Goal: Information Seeking & Learning: Learn about a topic

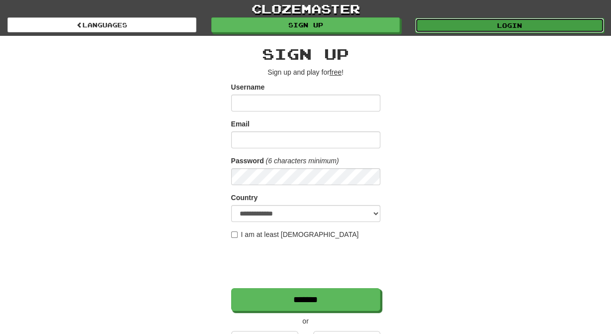
click at [480, 26] on link "Login" at bounding box center [509, 25] width 189 height 15
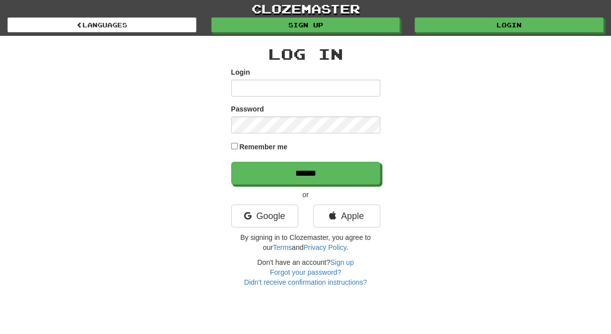
click at [307, 88] on input "Login" at bounding box center [305, 88] width 149 height 17
click at [267, 222] on link "Google" at bounding box center [264, 215] width 67 height 23
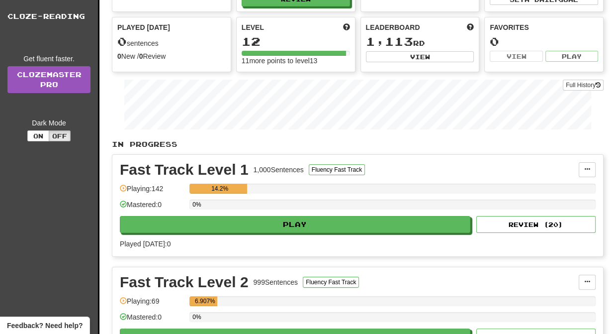
scroll to position [96, 0]
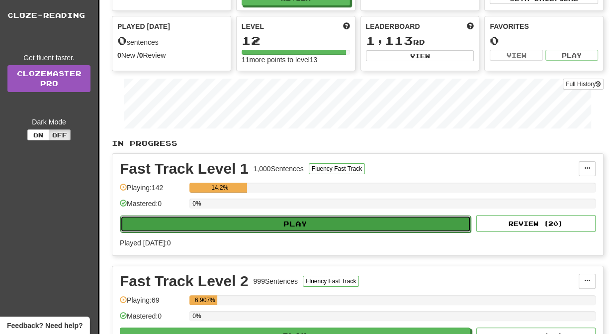
click at [306, 232] on button "Play" at bounding box center [295, 223] width 351 height 17
select select "**"
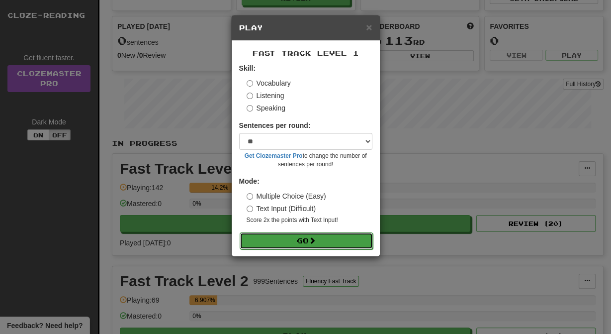
click at [308, 249] on button "Go" at bounding box center [306, 240] width 133 height 17
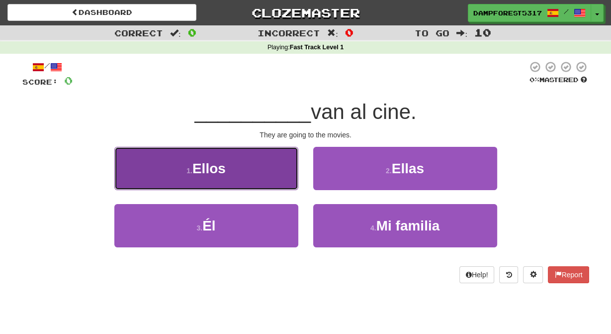
click at [237, 176] on button "1 . Ellos" at bounding box center [206, 168] width 184 height 43
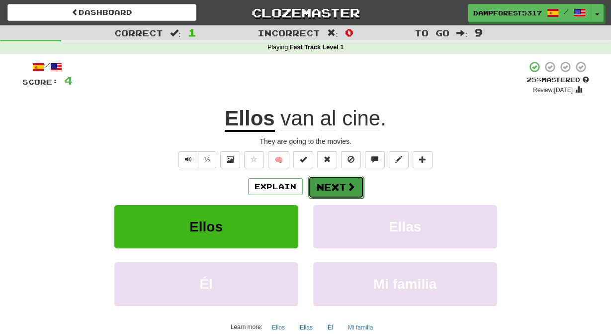
click at [355, 191] on span at bounding box center [351, 186] width 9 height 9
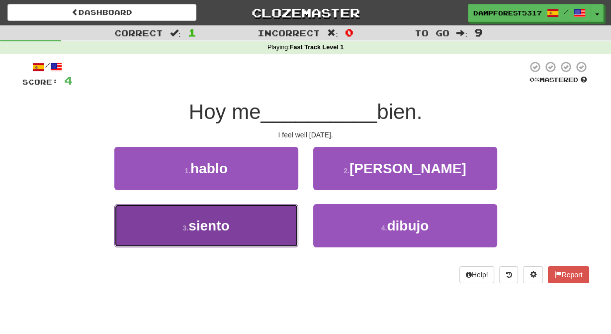
click at [204, 229] on span "siento" at bounding box center [209, 225] width 41 height 15
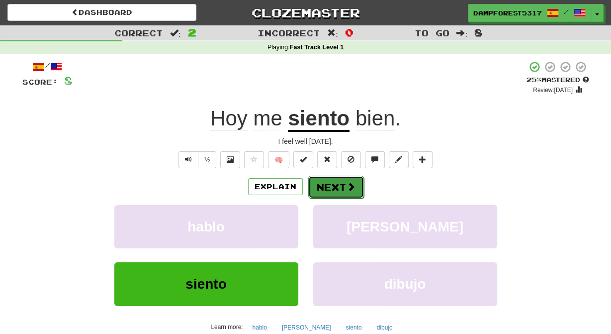
click at [337, 199] on button "Next" at bounding box center [336, 187] width 56 height 23
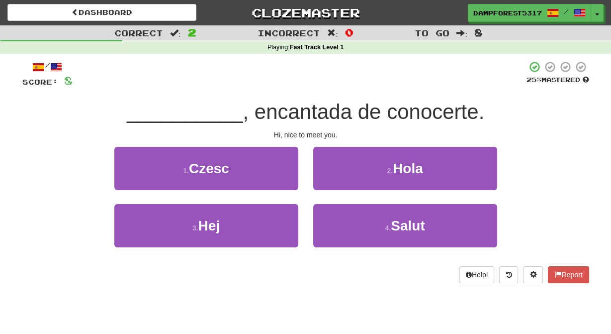
click at [419, 116] on span ", encantada de conocerte." at bounding box center [364, 111] width 242 height 23
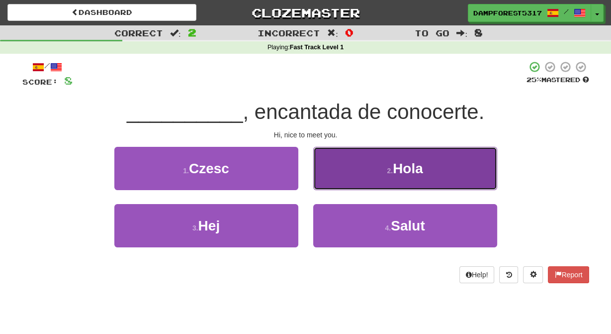
click at [401, 172] on span "Hola" at bounding box center [408, 168] width 30 height 15
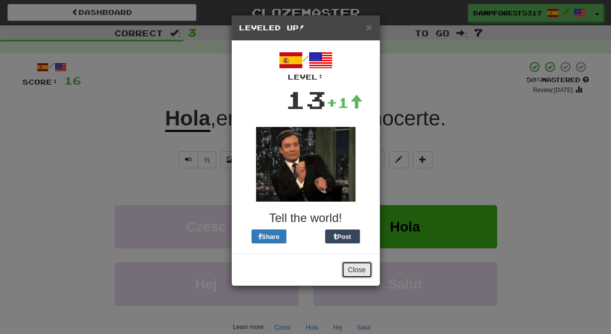
click at [356, 272] on button "Close" at bounding box center [357, 269] width 31 height 17
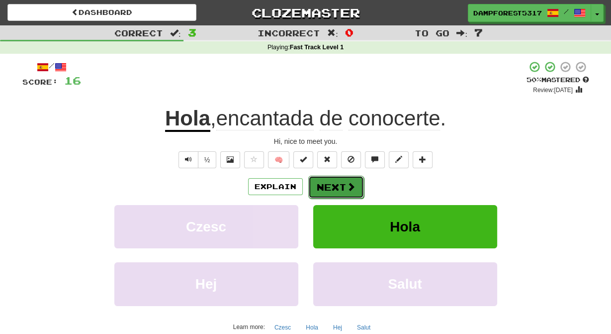
click at [336, 195] on button "Next" at bounding box center [336, 187] width 56 height 23
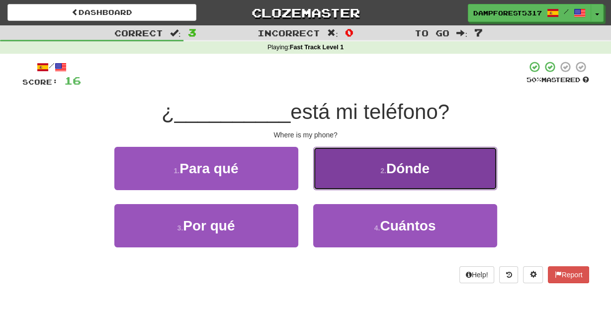
click at [378, 171] on button "2 . Dónde" at bounding box center [405, 168] width 184 height 43
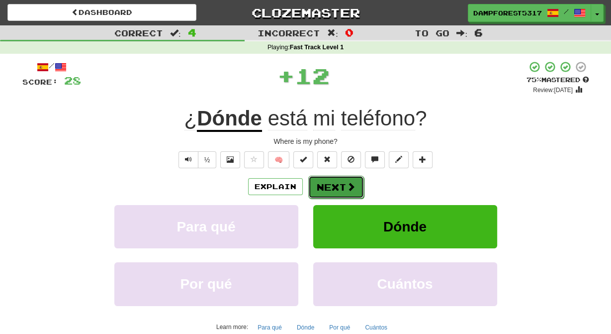
click at [333, 198] on button "Next" at bounding box center [336, 187] width 56 height 23
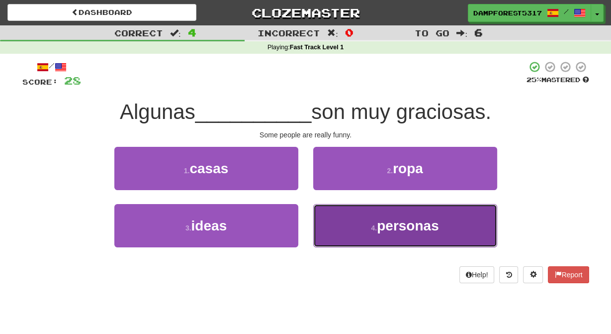
click at [365, 242] on button "4 . personas" at bounding box center [405, 225] width 184 height 43
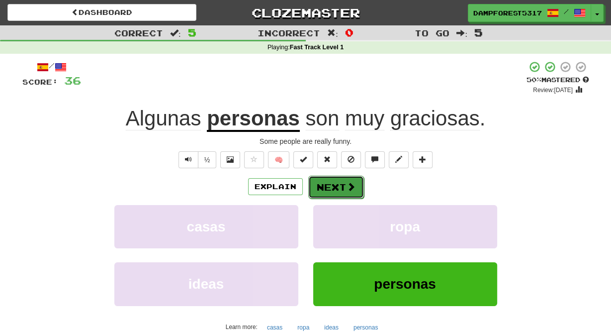
click at [330, 193] on button "Next" at bounding box center [336, 187] width 56 height 23
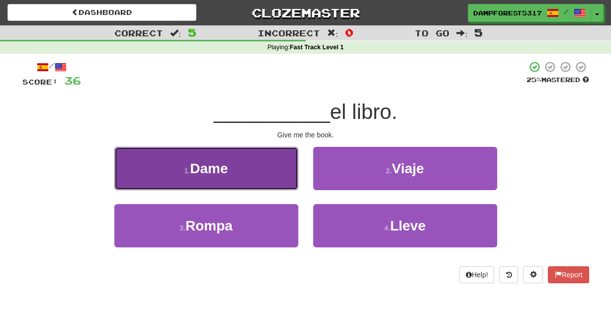
click at [248, 171] on button "1 . Dame" at bounding box center [206, 168] width 184 height 43
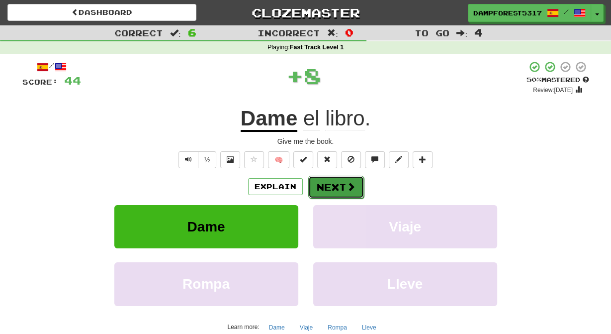
click at [345, 195] on button "Next" at bounding box center [336, 187] width 56 height 23
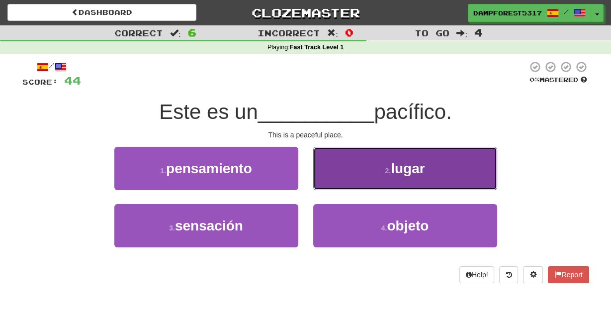
click at [371, 174] on button "2 . lugar" at bounding box center [405, 168] width 184 height 43
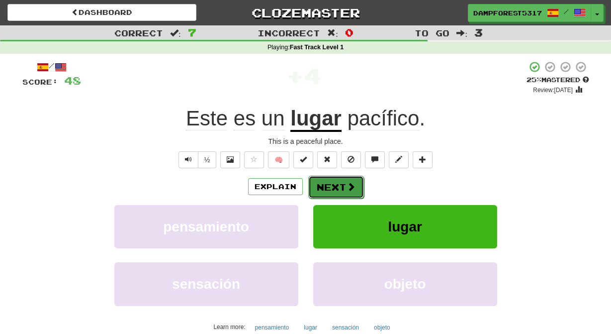
click at [339, 194] on button "Next" at bounding box center [336, 187] width 56 height 23
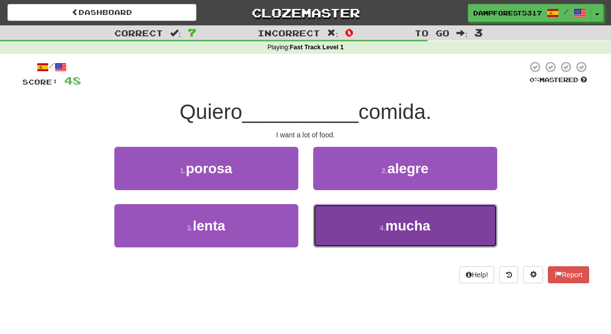
click at [363, 228] on button "4 . mucha" at bounding box center [405, 225] width 184 height 43
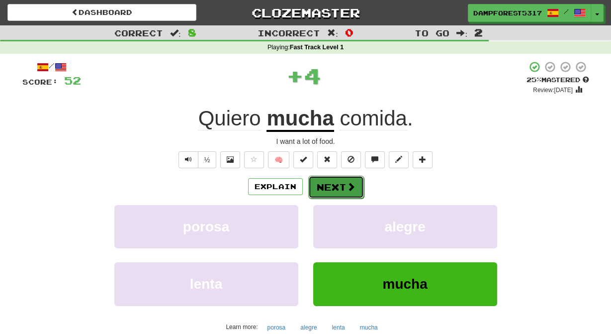
click at [354, 191] on span at bounding box center [351, 186] width 9 height 9
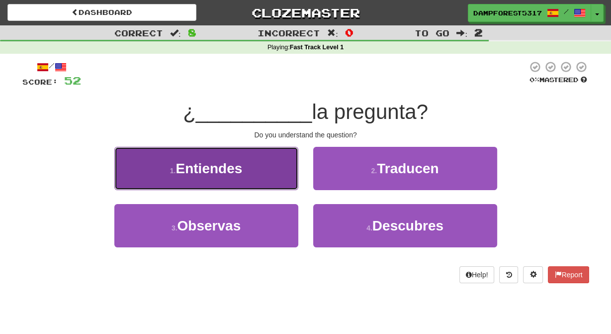
click at [253, 172] on button "1 . Entiendes" at bounding box center [206, 168] width 184 height 43
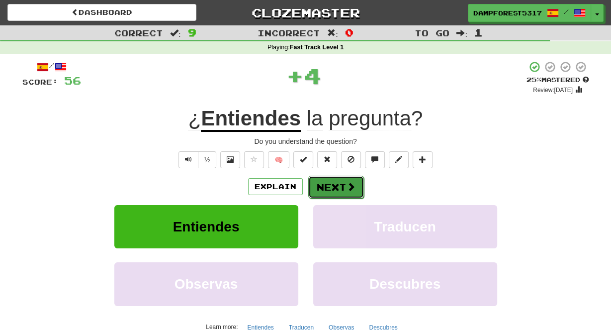
click at [331, 199] on button "Next" at bounding box center [336, 187] width 56 height 23
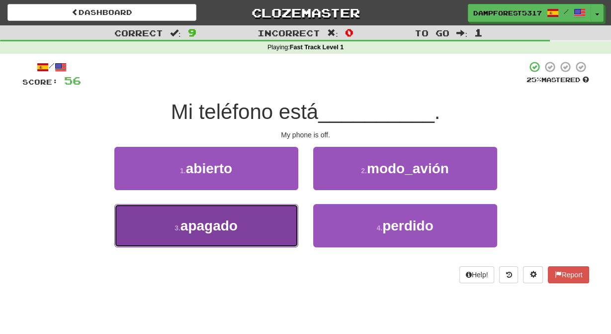
click at [223, 225] on span "apagado" at bounding box center [209, 225] width 57 height 15
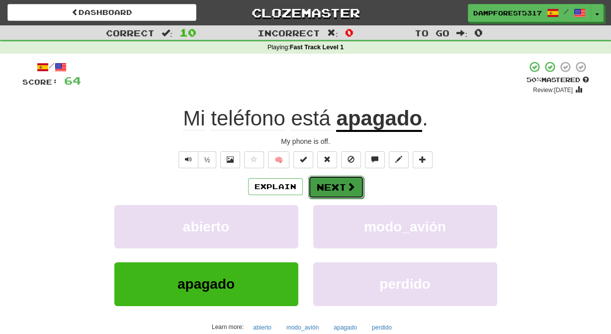
click at [362, 199] on button "Next" at bounding box center [336, 187] width 56 height 23
